Goal: Download file/media

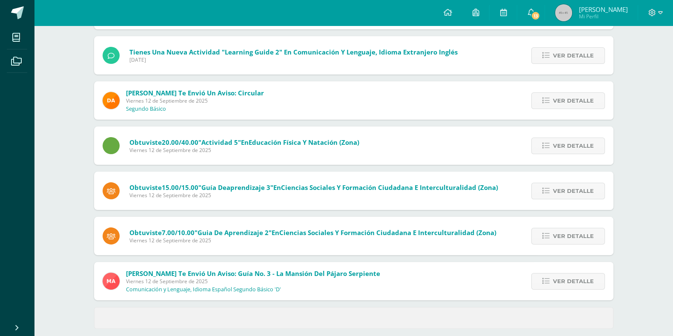
scroll to position [285, 0]
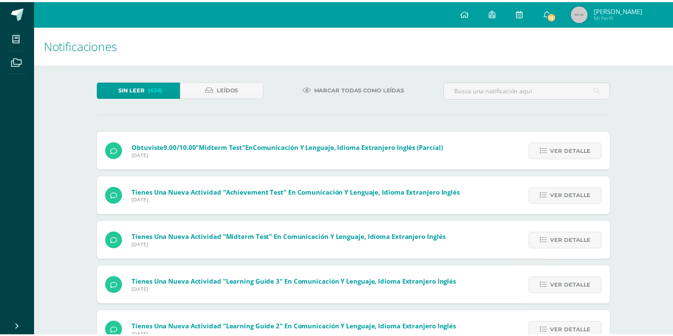
scroll to position [285, 0]
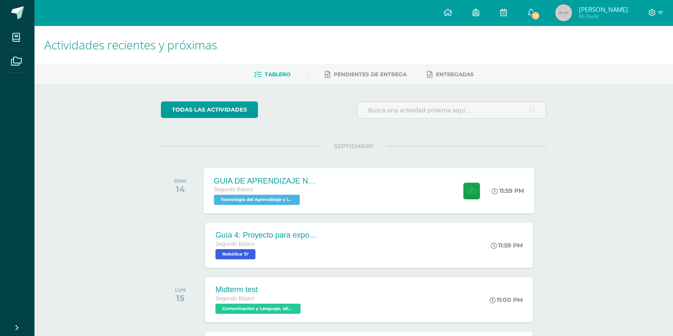
click at [322, 204] on div "GUIA DE APRENDIZAJE NO 3 Segundo Básico Tecnología del Aprendizaje y la Comunic…" at bounding box center [266, 191] width 124 height 46
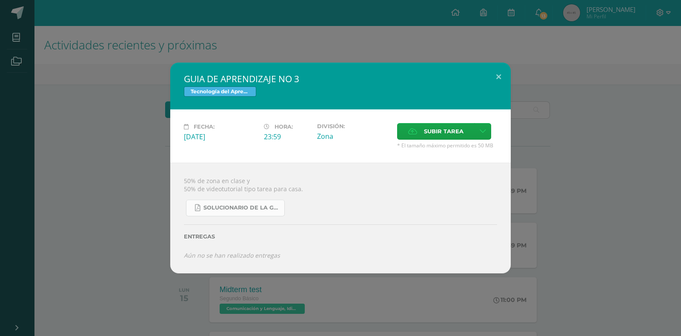
click at [253, 209] on span "SOLUCIONARIO DE LA GUIA 3 FUNCIONES..pdf" at bounding box center [242, 207] width 77 height 7
click at [501, 73] on button at bounding box center [499, 77] width 24 height 29
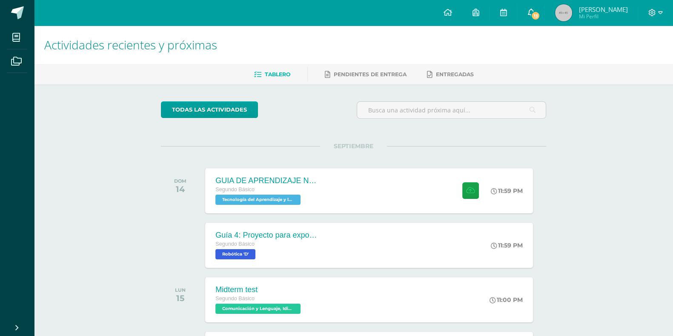
click at [540, 15] on span "13" at bounding box center [535, 15] width 9 height 9
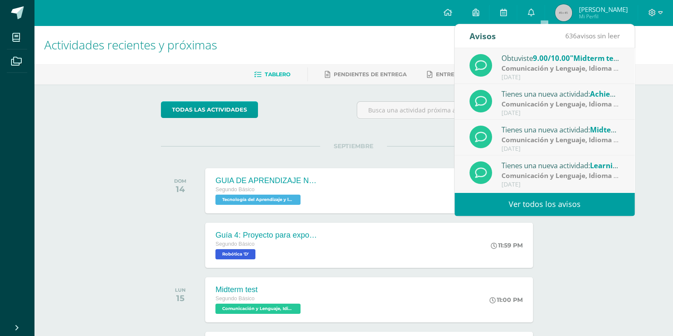
click at [595, 237] on div "Actividades recientes y próximas Tablero Pendientes de entrega Entregadas todas…" at bounding box center [353, 283] width 639 height 514
